Goal: Task Accomplishment & Management: Use online tool/utility

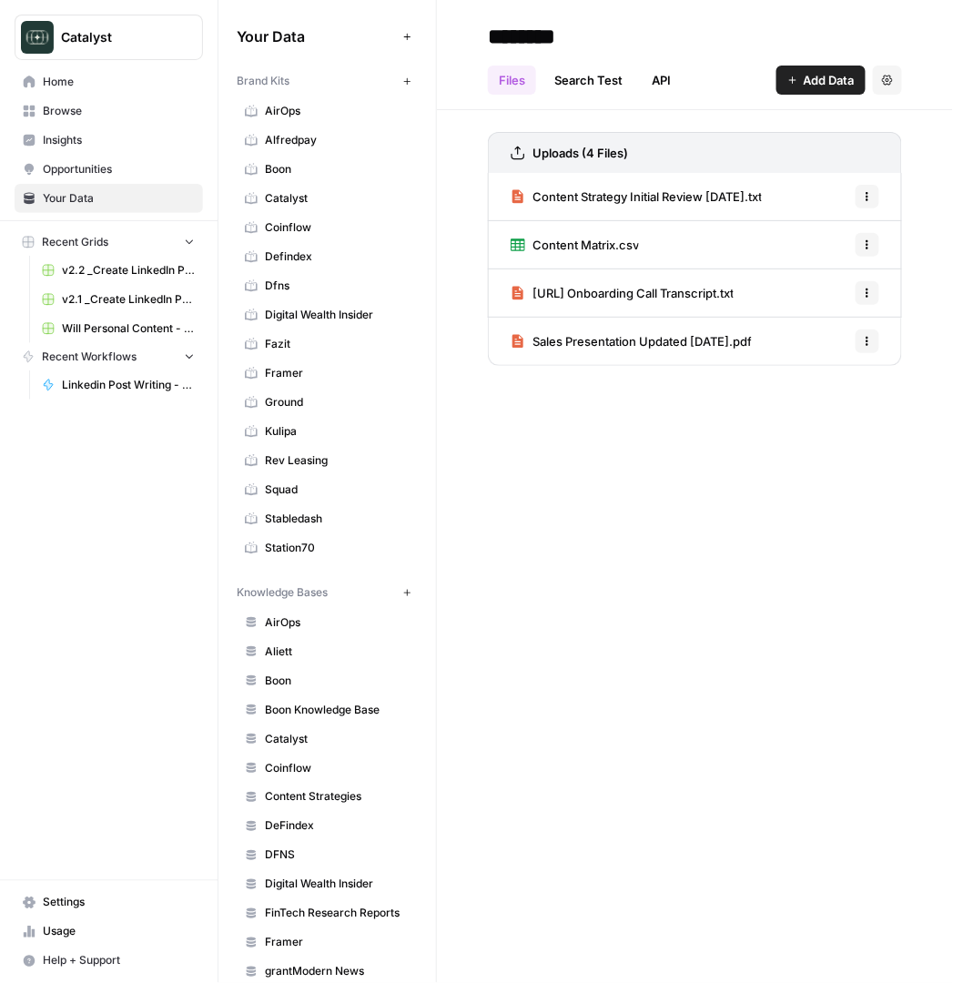
scroll to position [802, 0]
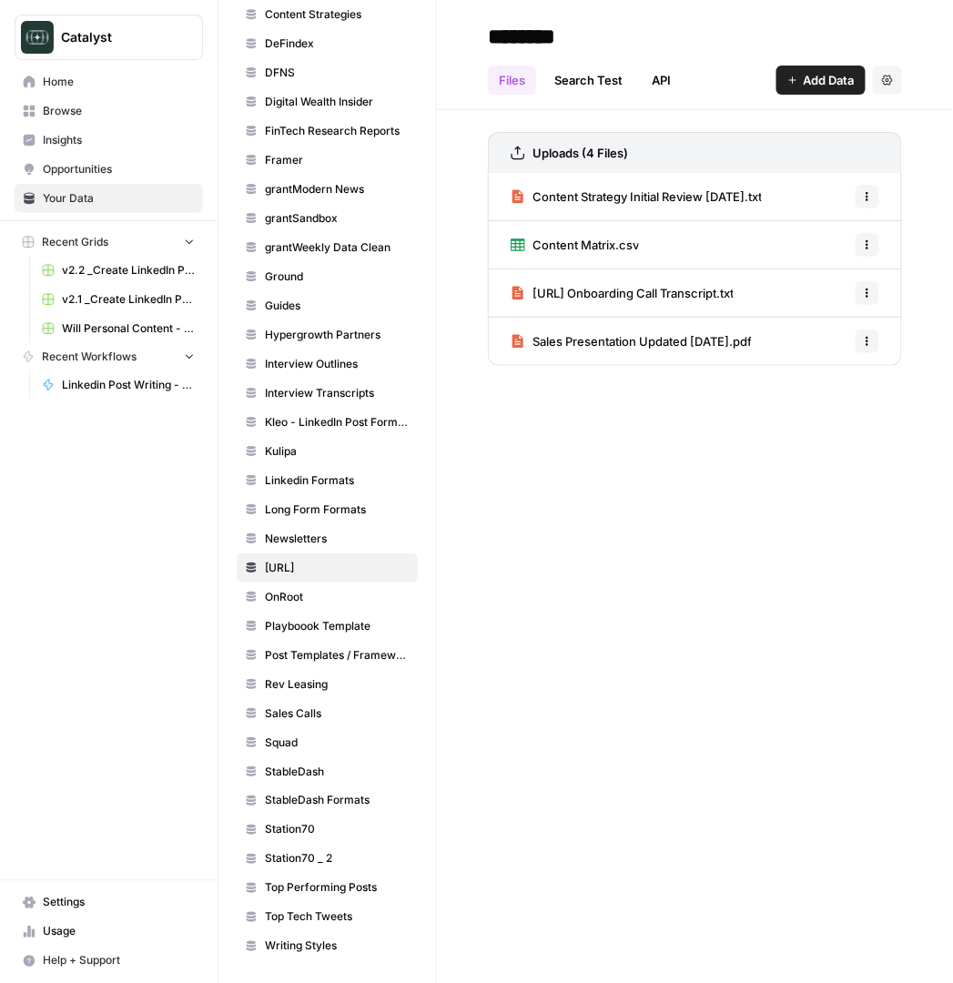
drag, startPoint x: 0, startPoint y: 0, endPoint x: 74, endPoint y: 87, distance: 114.3
click at [74, 87] on span "Home" at bounding box center [119, 82] width 152 height 16
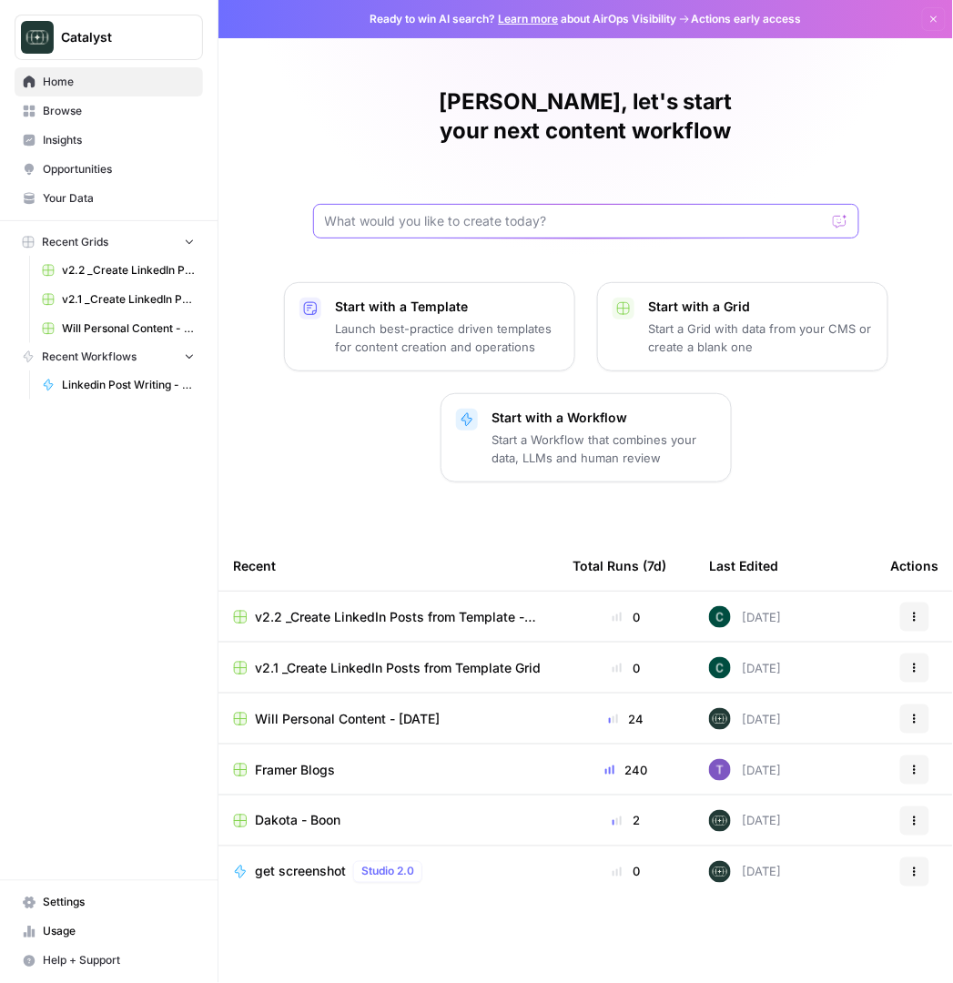
click at [403, 212] on input "text" at bounding box center [575, 221] width 501 height 18
type input "squad"
click at [829, 209] on button "Send" at bounding box center [841, 221] width 24 height 24
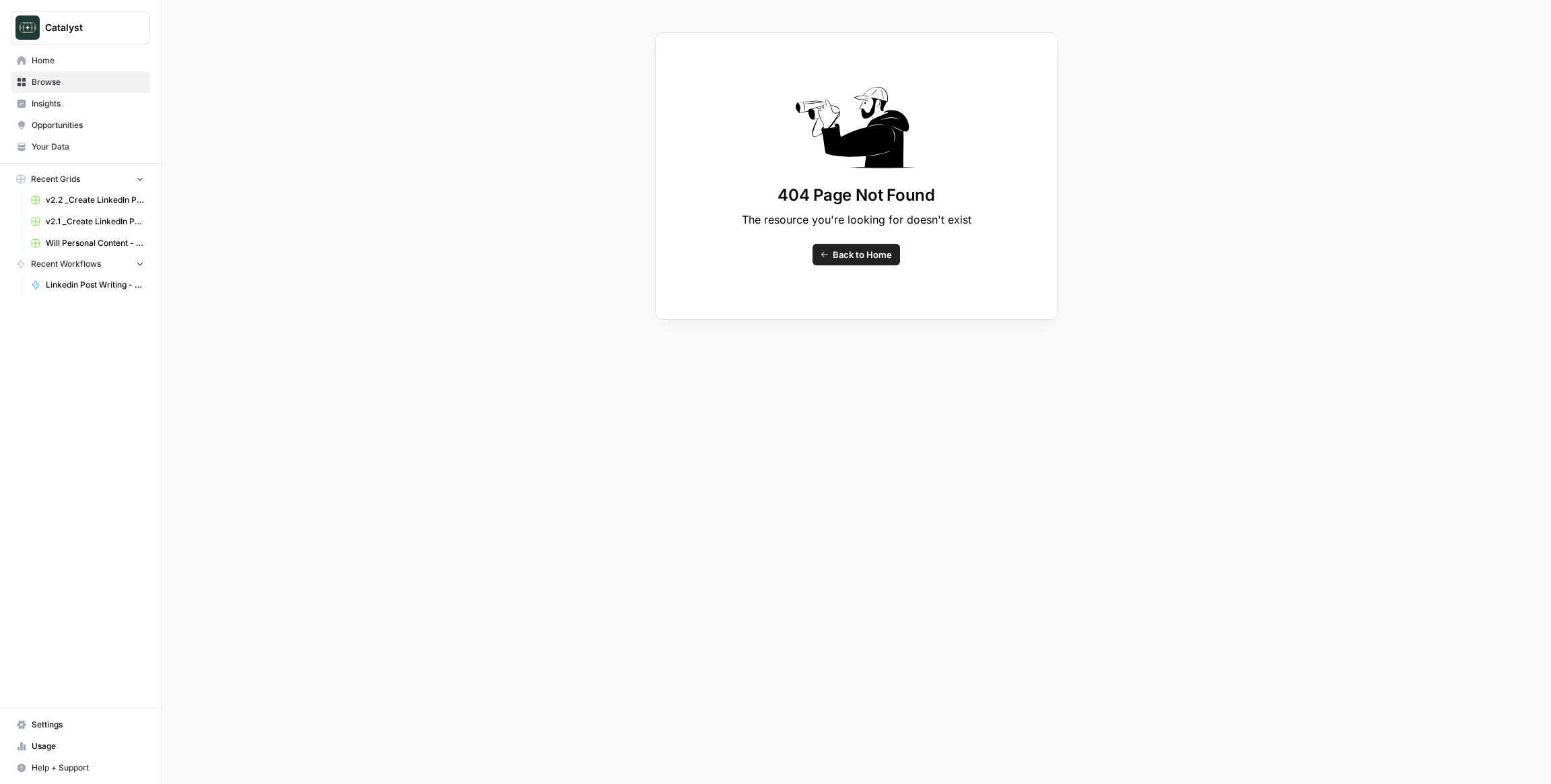
click at [132, 28] on icon "Workspace: Catalyst" at bounding box center [138, 27] width 13 height 13
click at [232, 27] on div "404 Page Not Found The resource you're looking for doesn't exist Back to Home" at bounding box center [856, 392] width 1390 height 784
click at [70, 283] on span "Linkedin Post Writing - [DATE]" at bounding box center [95, 285] width 98 height 12
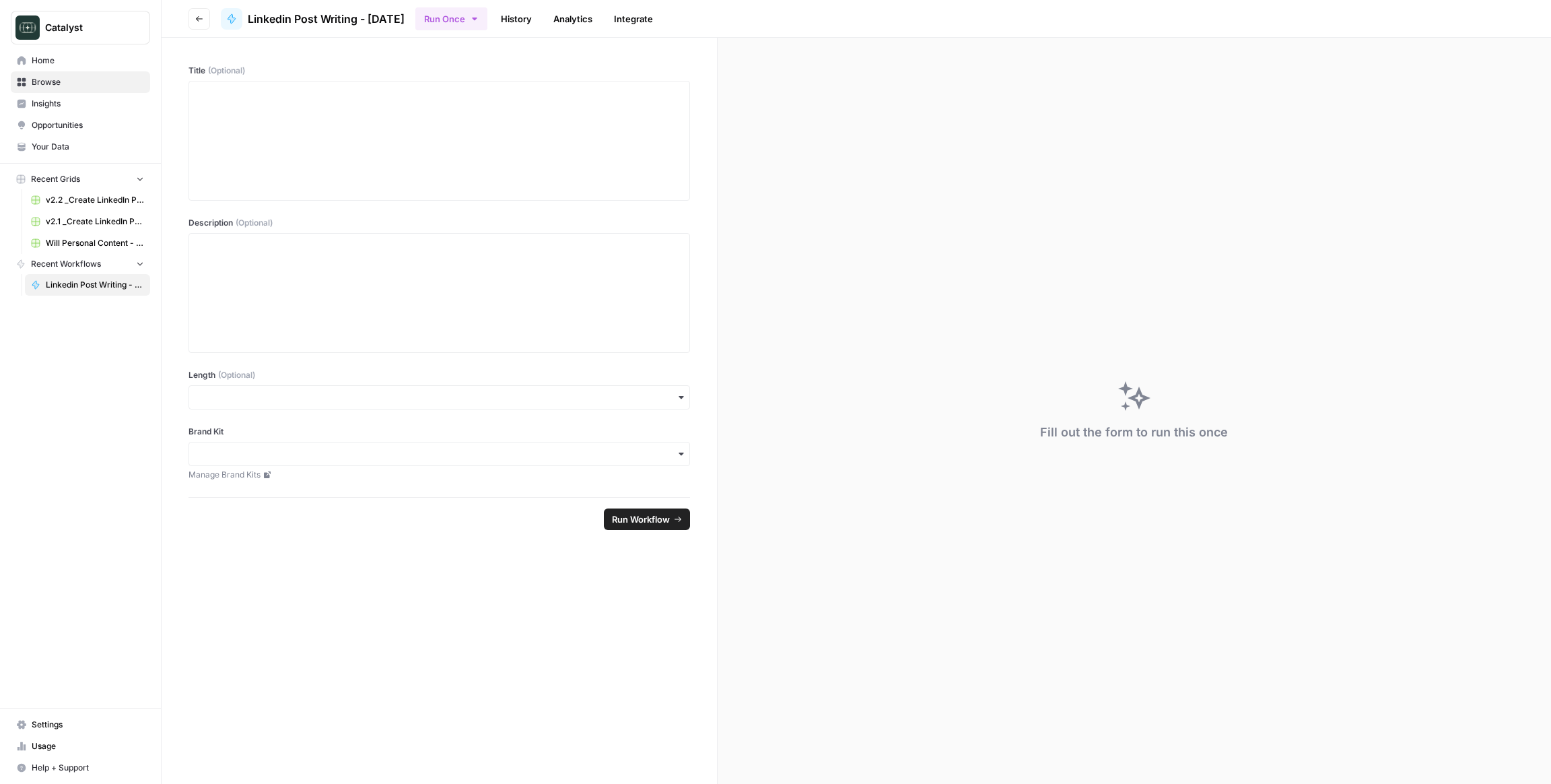
click at [62, 262] on span "Recent Workflows" at bounding box center [66, 264] width 70 height 12
click at [63, 262] on span "Recent Workflows" at bounding box center [66, 264] width 70 height 12
click at [66, 179] on span "Recent Grids" at bounding box center [55, 179] width 49 height 12
click at [235, 17] on icon at bounding box center [232, 18] width 11 height 11
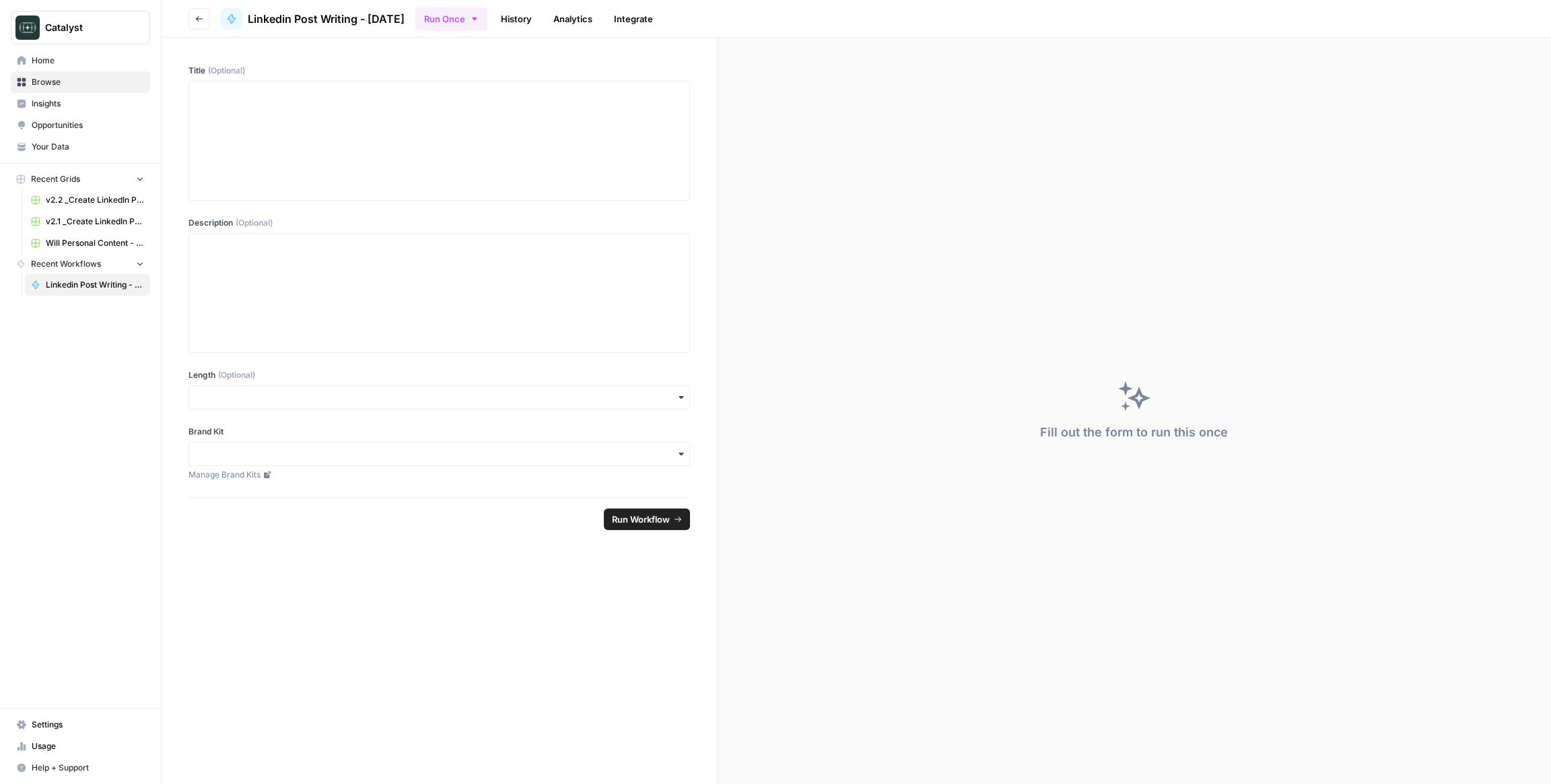
click at [235, 17] on icon at bounding box center [232, 18] width 11 height 11
click at [467, 24] on button "Run Once" at bounding box center [451, 18] width 72 height 23
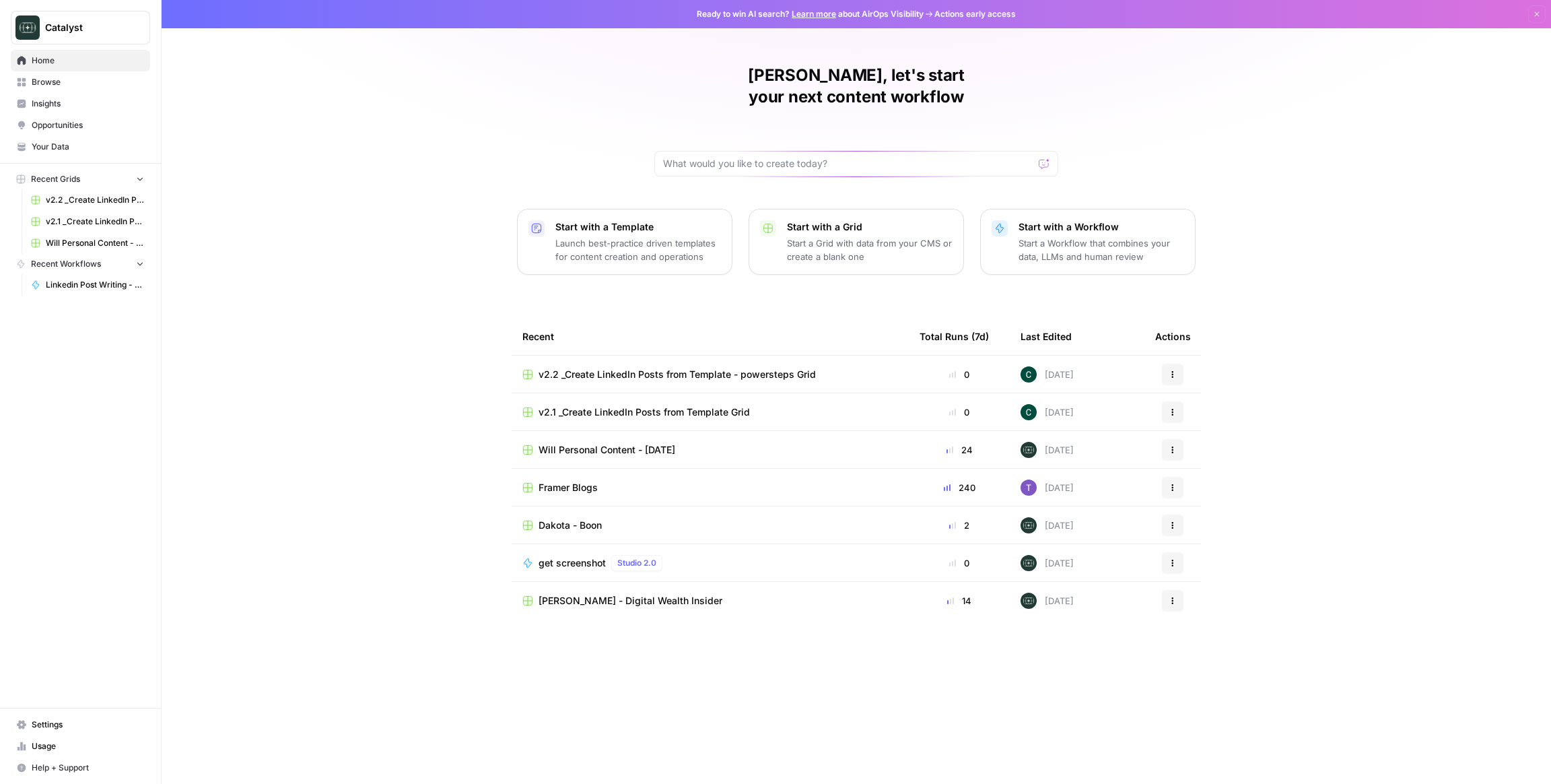
click at [851, 236] on p "Start a Grid with data from your CMS or create a blank one" at bounding box center [870, 249] width 166 height 27
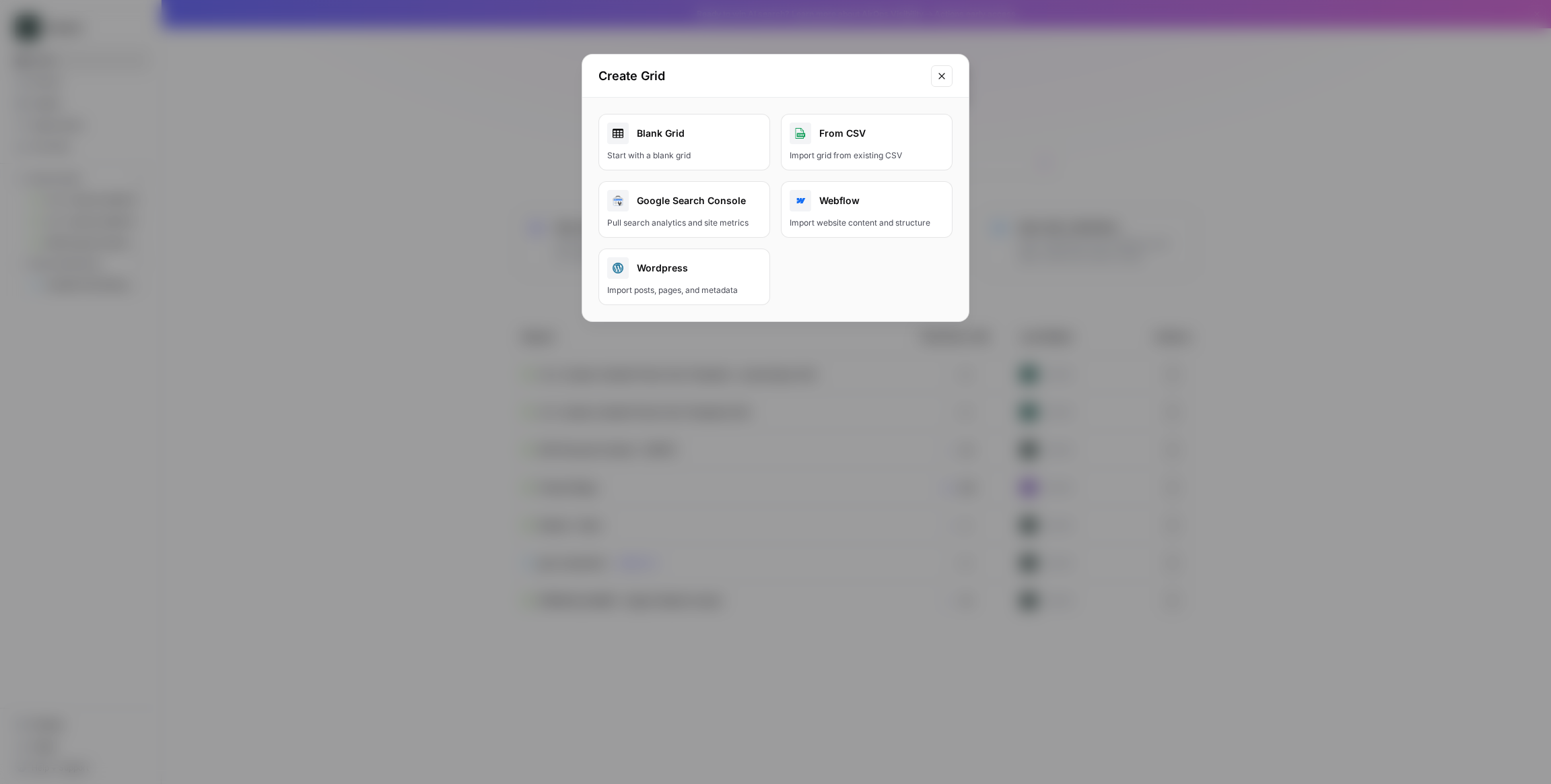
click at [425, 256] on div "Create Grid Blank Grid Start with a blank grid From CSV Import grid from existi…" at bounding box center [775, 392] width 1551 height 784
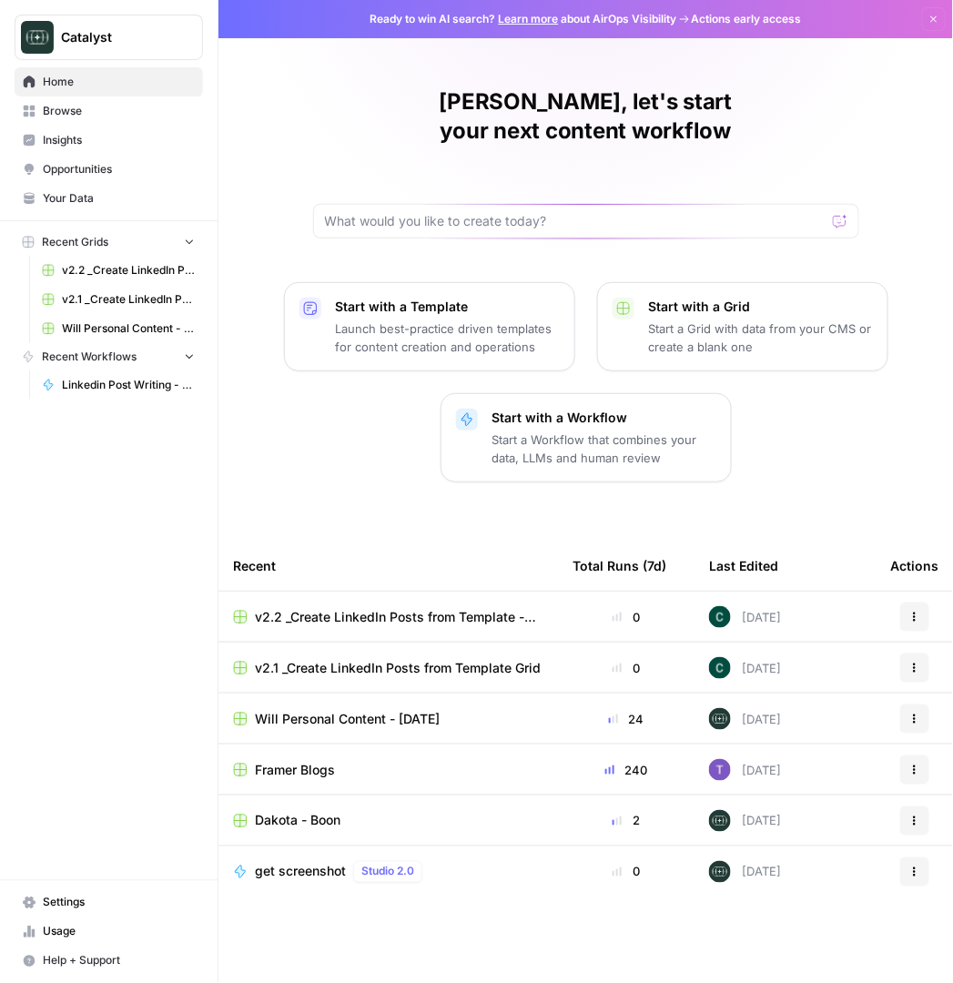
click at [325, 608] on span "v2.2 _Create LinkedIn Posts from Template - powersteps Grid" at bounding box center [399, 617] width 289 height 18
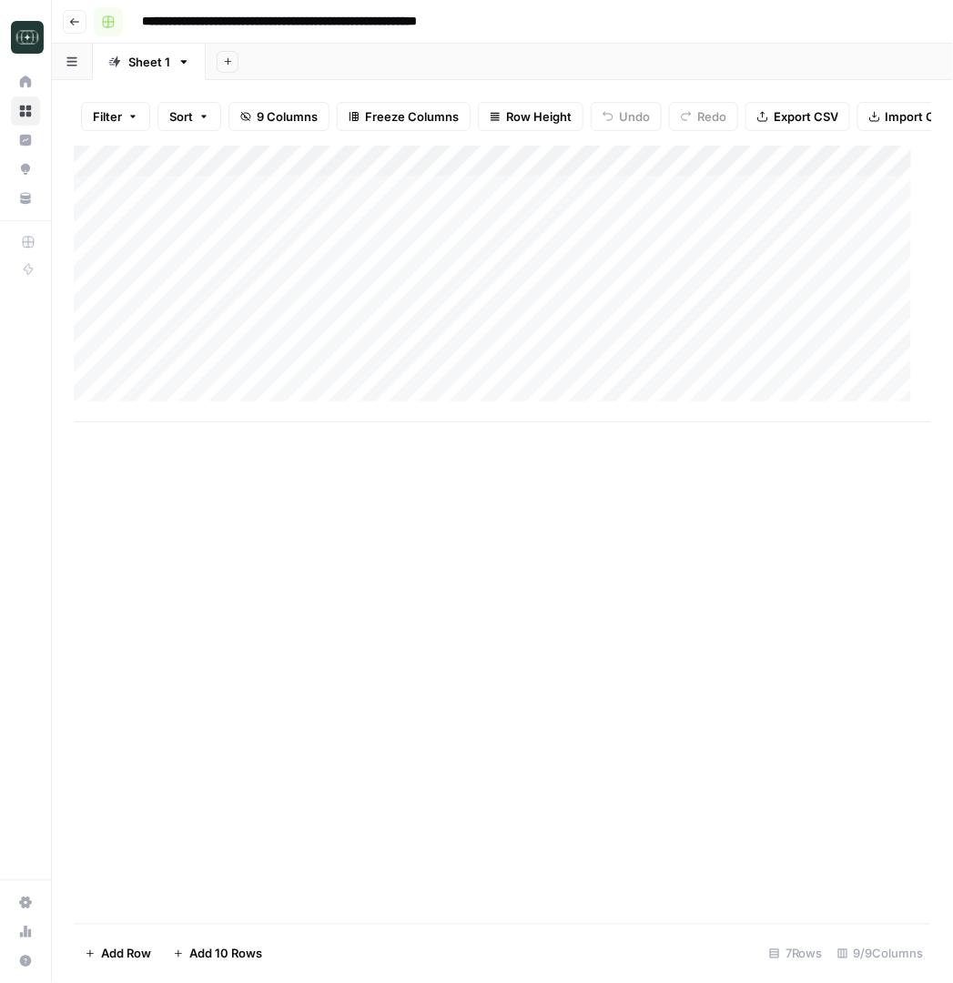
click at [106, 17] on rect "button" at bounding box center [108, 21] width 11 height 11
click at [73, 24] on icon "button" at bounding box center [74, 21] width 9 height 7
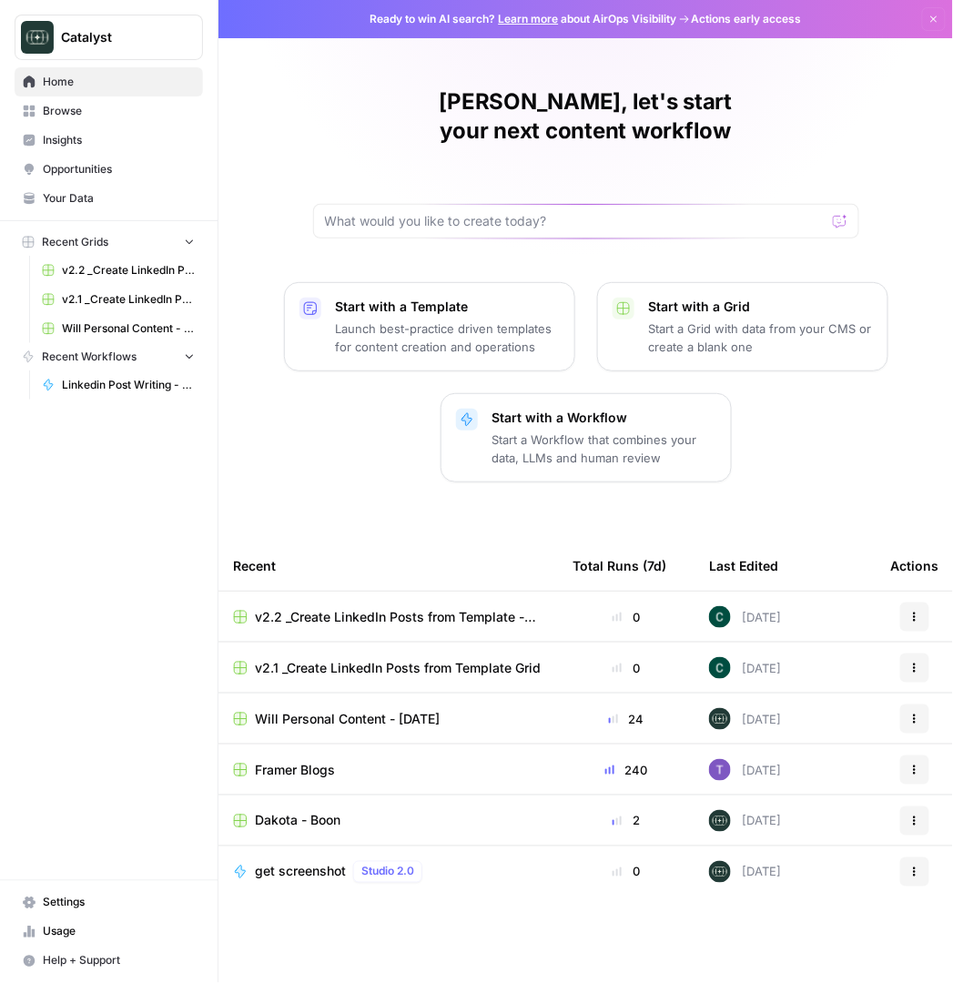
click at [30, 246] on rect "button" at bounding box center [28, 242] width 11 height 11
click at [187, 46] on button "Catalyst" at bounding box center [109, 38] width 188 height 46
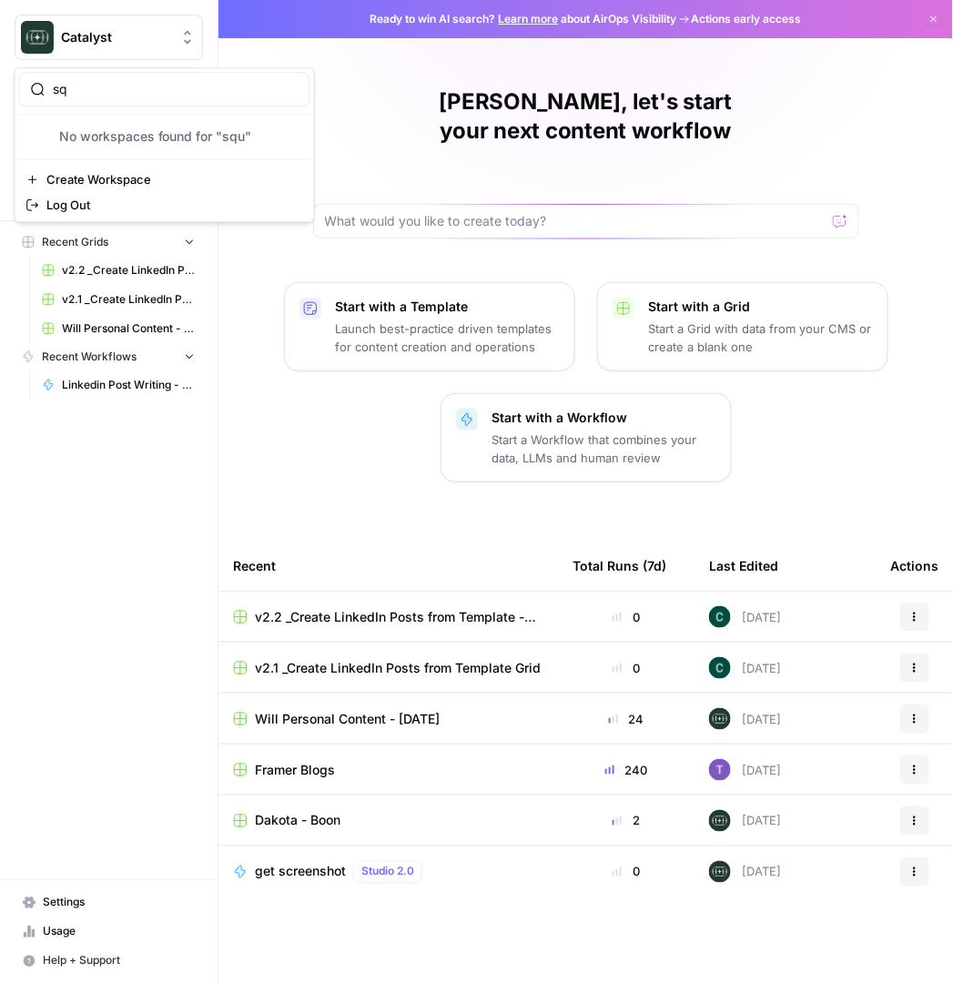
type input "s"
type input "g"
type input "v"
click at [130, 619] on div "Catalyst Home Browse Insights Opportunities Your Data Recent Grids v2.2 _Create…" at bounding box center [109, 491] width 218 height 983
click at [539, 431] on p "Start a Workflow that combines your data, LLMs and human review" at bounding box center [604, 449] width 224 height 36
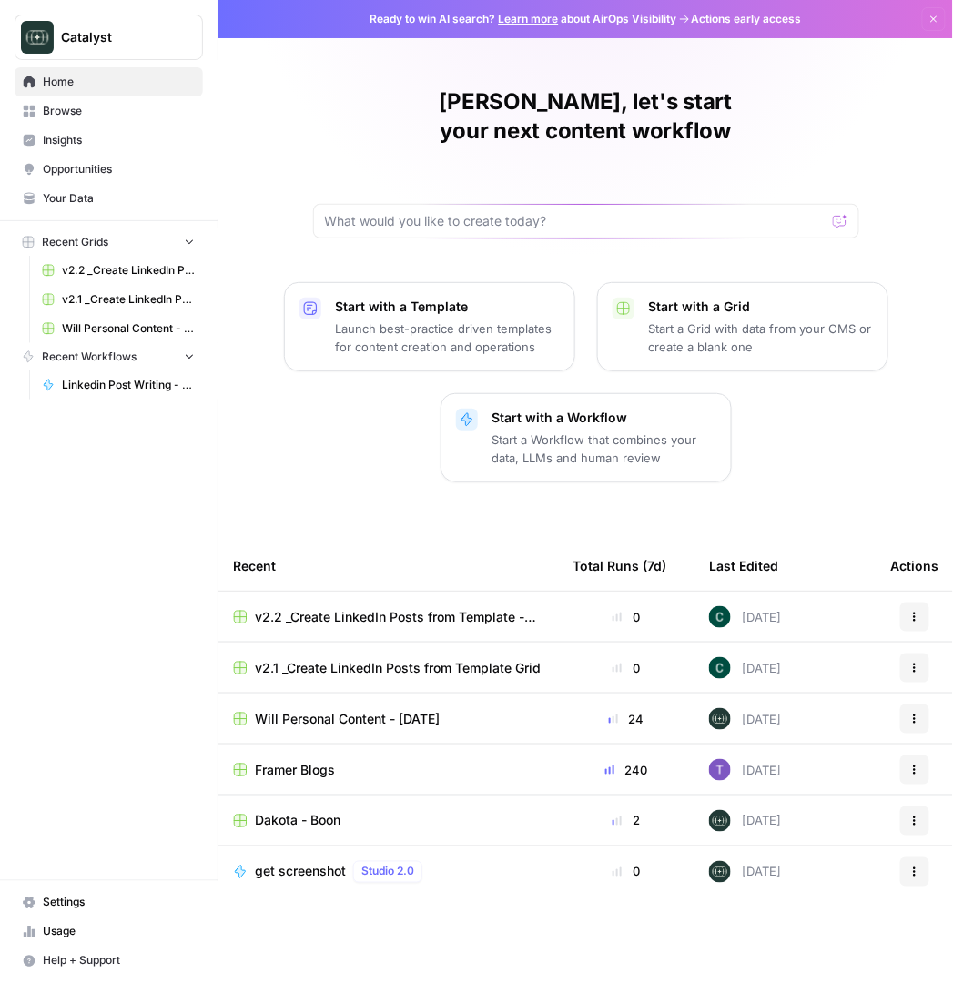
click at [671, 319] on p "Start a Grid with data from your CMS or create a blank one" at bounding box center [761, 337] width 224 height 36
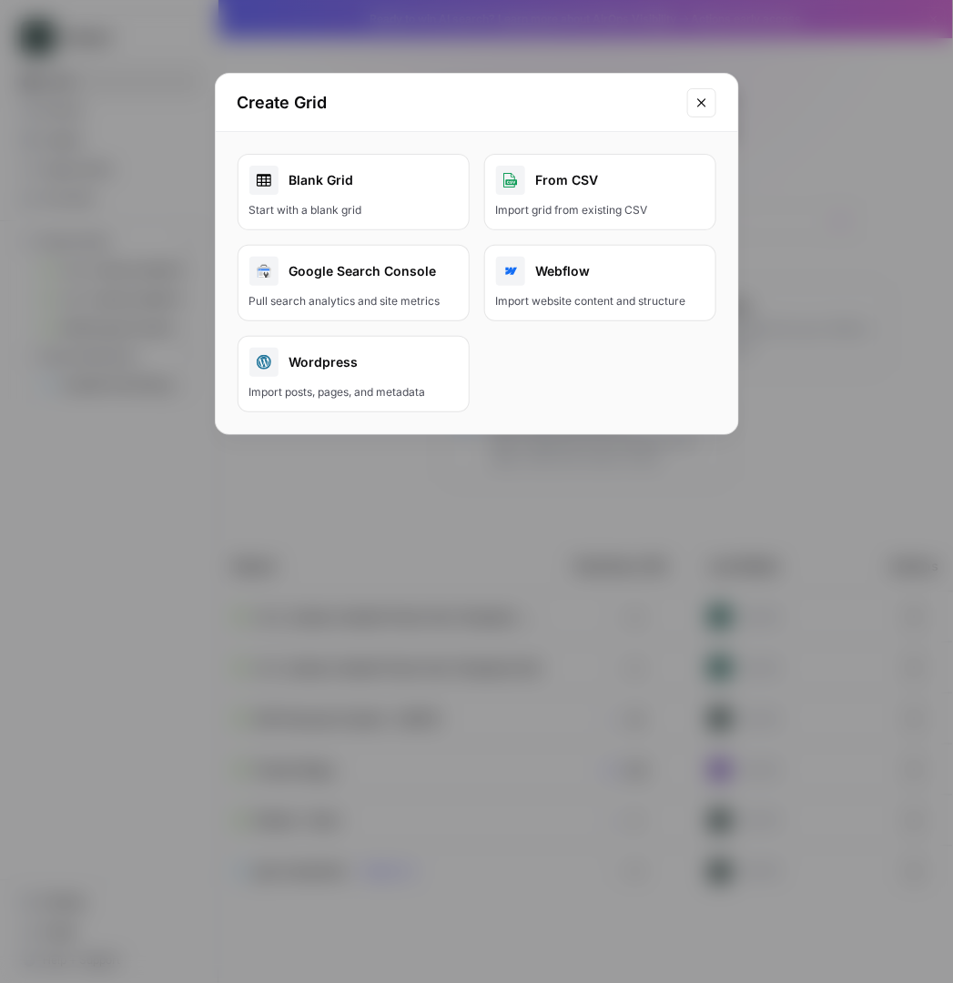
click at [420, 210] on div "Start with a blank grid" at bounding box center [353, 210] width 208 height 16
